Goal: Task Accomplishment & Management: Manage account settings

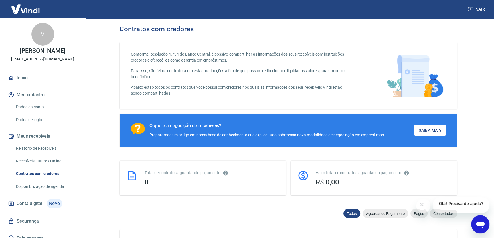
click at [422, 205] on icon "Fechar mensagem da empresa" at bounding box center [421, 204] width 3 height 3
click at [30, 9] on img at bounding box center [25, 8] width 37 height 17
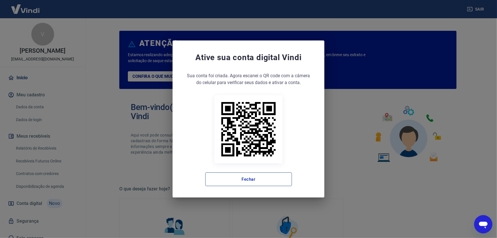
click at [252, 181] on button "Fechar" at bounding box center [249, 179] width 87 height 14
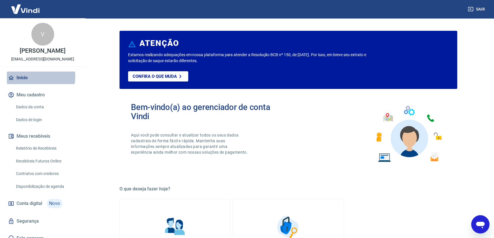
click at [28, 77] on link "Início" at bounding box center [43, 78] width 72 height 13
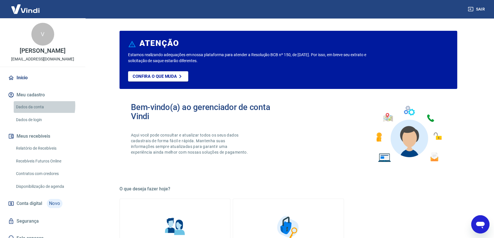
click at [34, 106] on link "Dados da conta" at bounding box center [46, 107] width 65 height 12
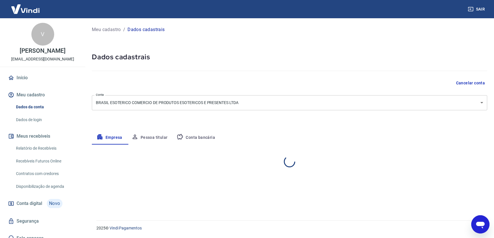
select select "SP"
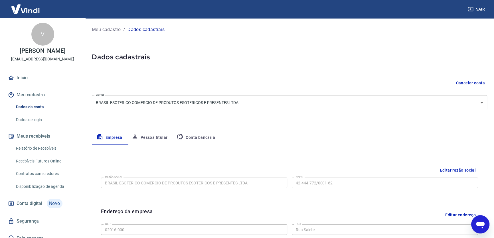
click at [37, 95] on button "Meu cadastro" at bounding box center [43, 95] width 72 height 13
click at [37, 202] on span "Conta digital" at bounding box center [30, 204] width 26 height 8
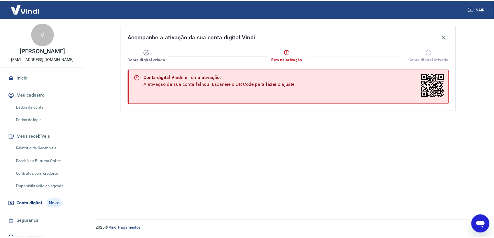
scroll to position [6, 0]
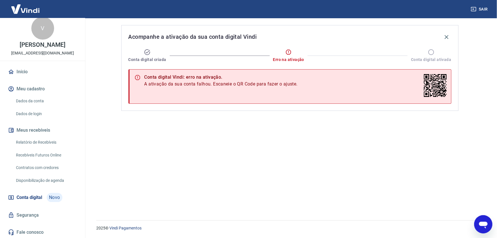
click at [35, 99] on link "Dados da conta" at bounding box center [46, 101] width 65 height 12
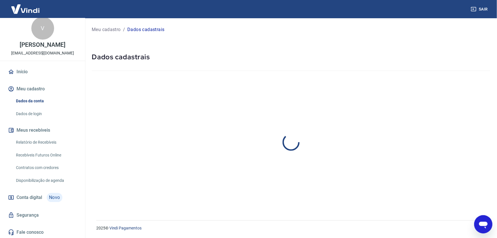
select select "SP"
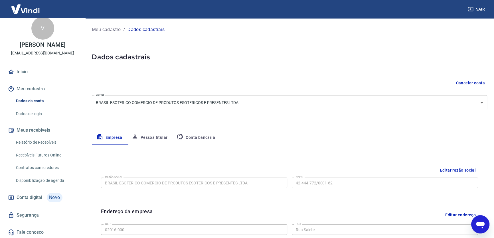
scroll to position [155, 0]
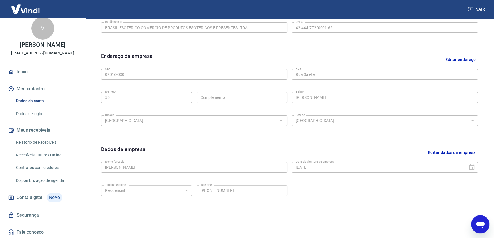
click at [24, 70] on link "Início" at bounding box center [43, 72] width 72 height 13
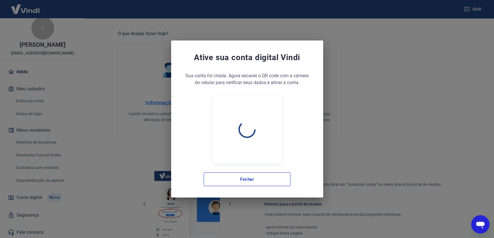
scroll to position [247, 0]
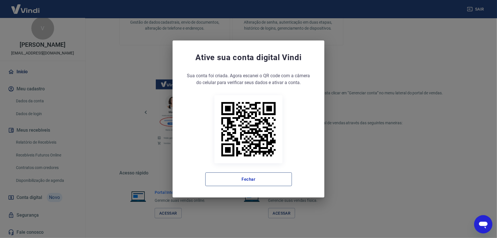
click at [249, 182] on button "Fechar" at bounding box center [249, 179] width 87 height 14
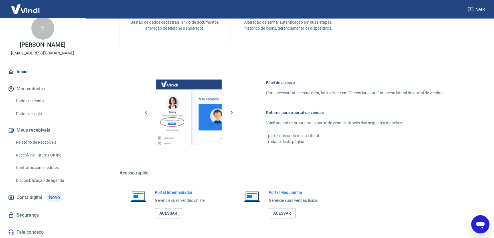
click at [44, 29] on div "V" at bounding box center [42, 28] width 23 height 23
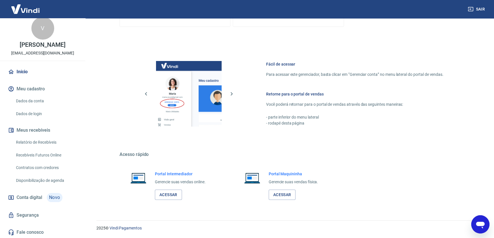
click at [29, 197] on span "Conta digital" at bounding box center [30, 198] width 26 height 8
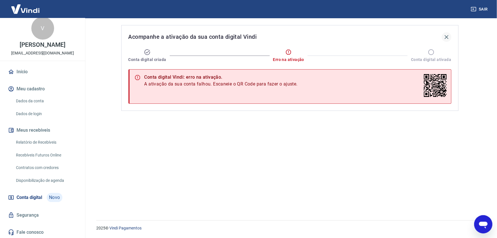
click at [447, 35] on icon "button" at bounding box center [447, 37] width 7 height 7
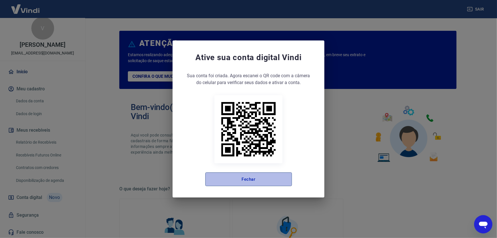
click at [245, 179] on button "Fechar" at bounding box center [249, 179] width 87 height 14
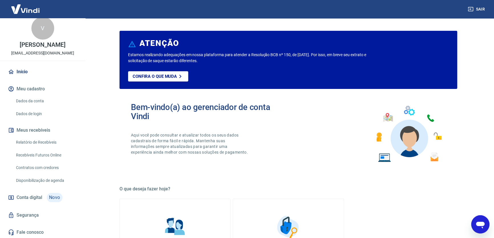
click at [39, 141] on link "Relatório de Recebíveis" at bounding box center [46, 143] width 65 height 12
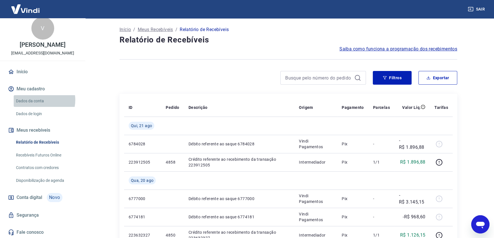
click at [39, 100] on link "Dados da conta" at bounding box center [46, 101] width 65 height 12
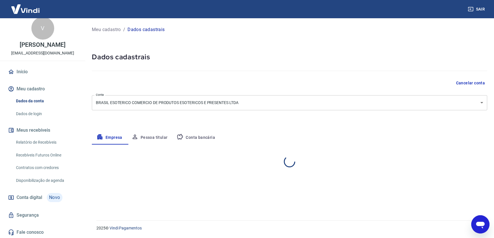
select select "SP"
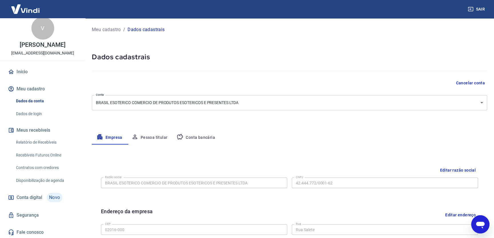
click at [20, 71] on link "Início" at bounding box center [43, 72] width 72 height 13
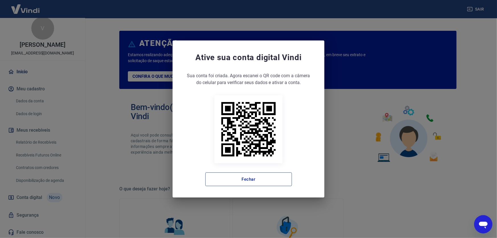
click at [251, 177] on button "Fechar" at bounding box center [249, 179] width 87 height 14
